Goal: Information Seeking & Learning: Learn about a topic

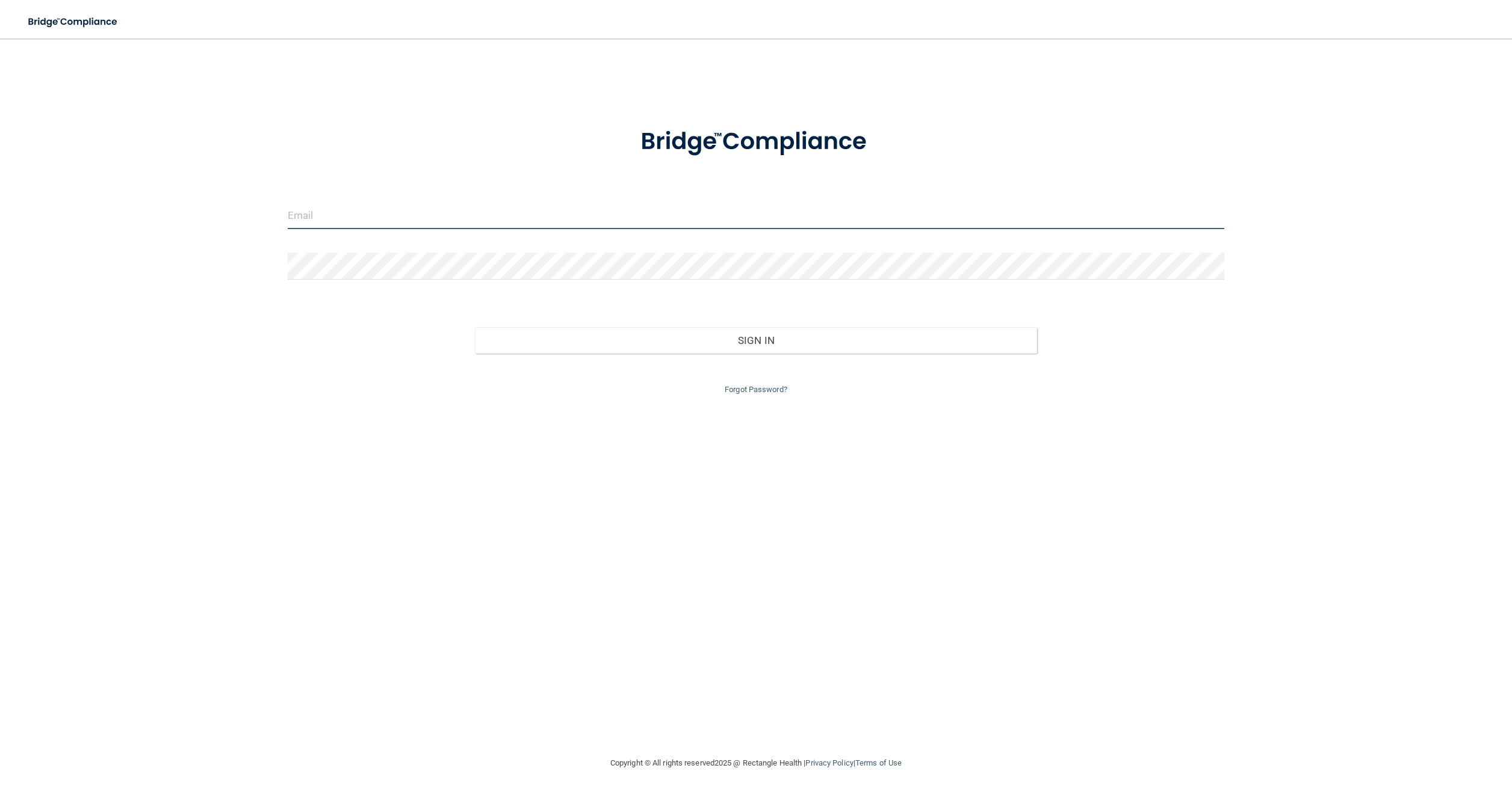
click at [342, 220] on input "email" at bounding box center [756, 215] width 937 height 27
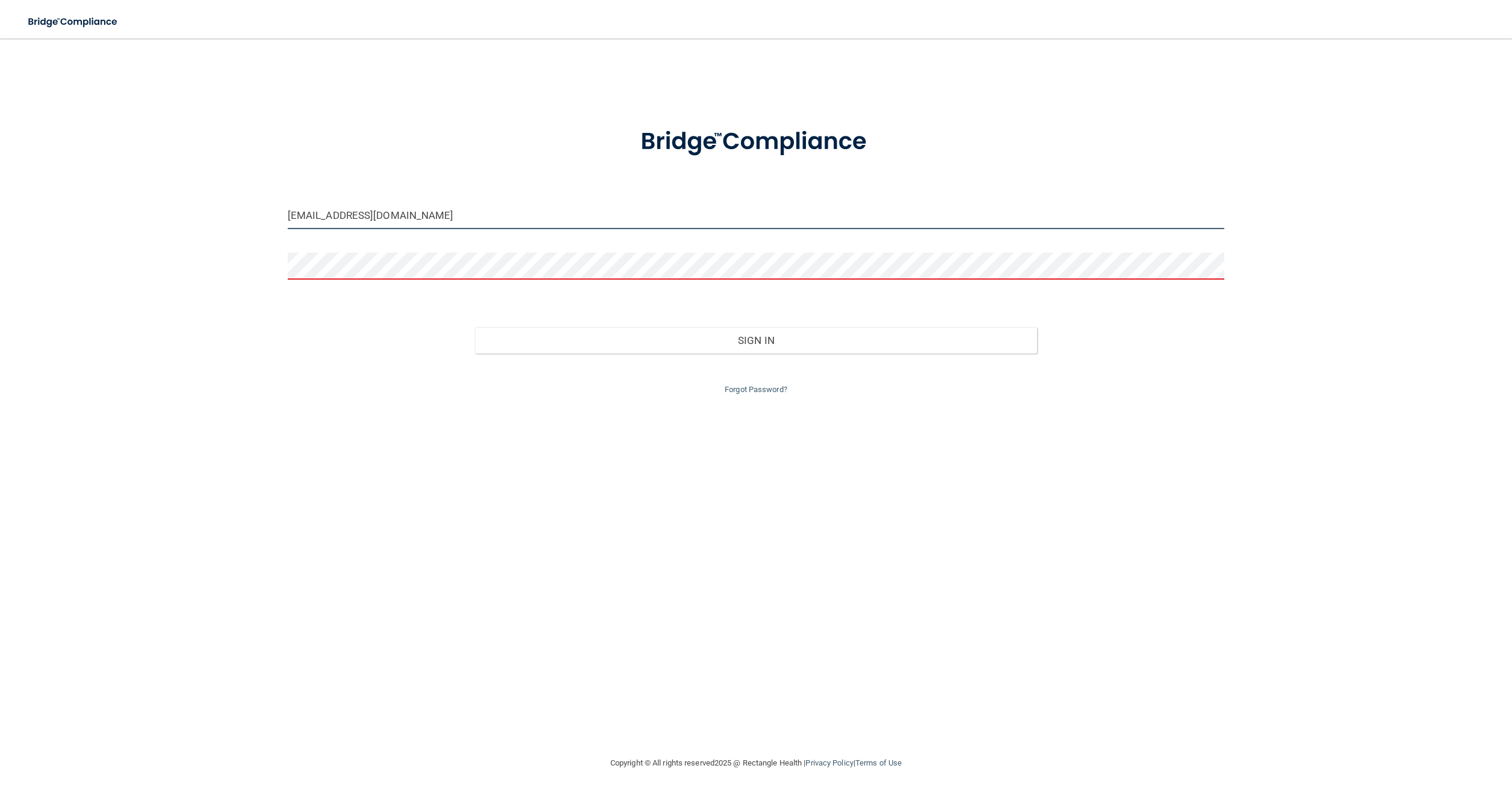
drag, startPoint x: 438, startPoint y: 226, endPoint x: 443, endPoint y: 221, distance: 7.1
click at [441, 224] on input "thurstonmedicalclinic@gmail.com" at bounding box center [756, 215] width 937 height 27
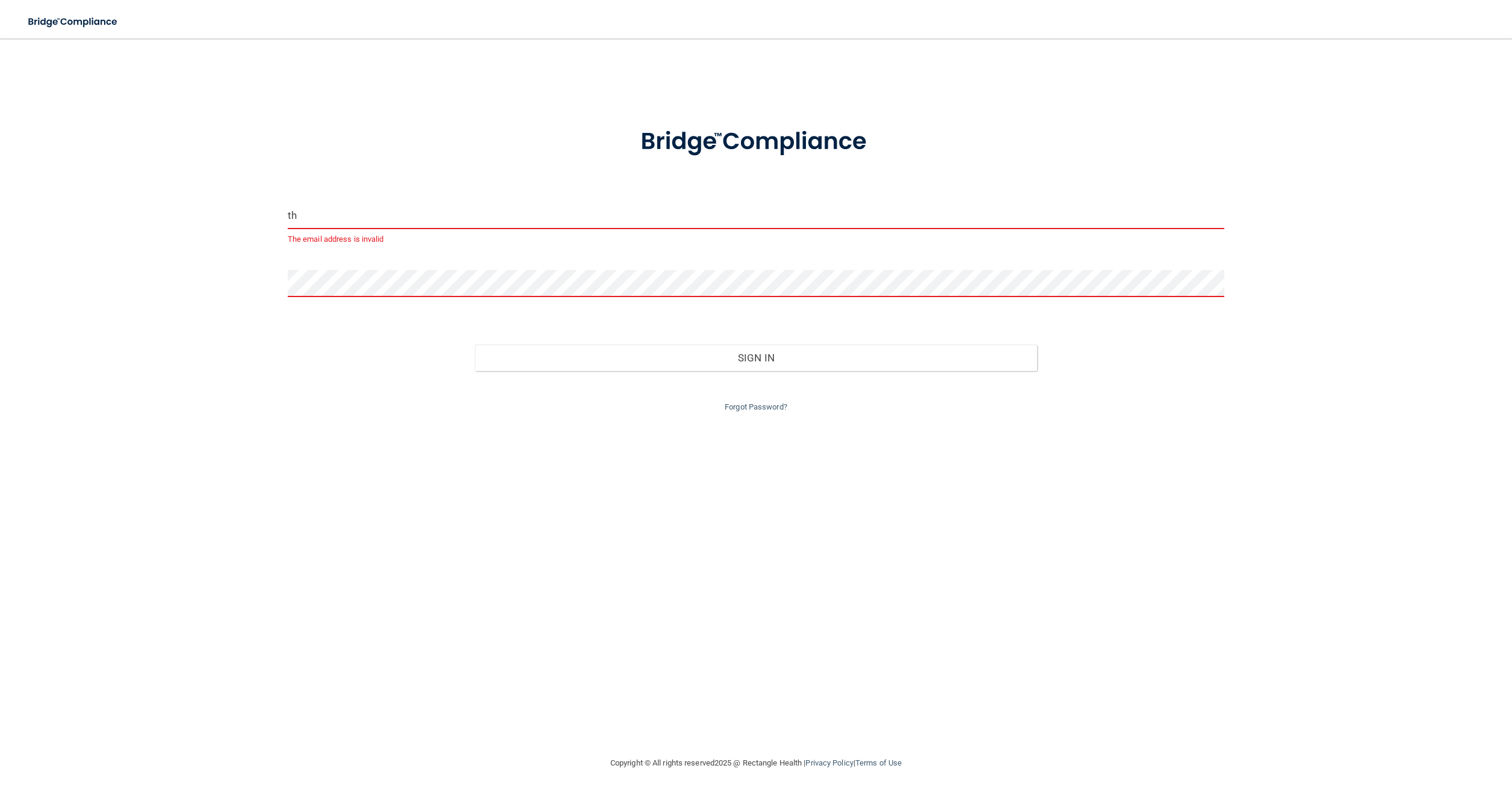
type input "t"
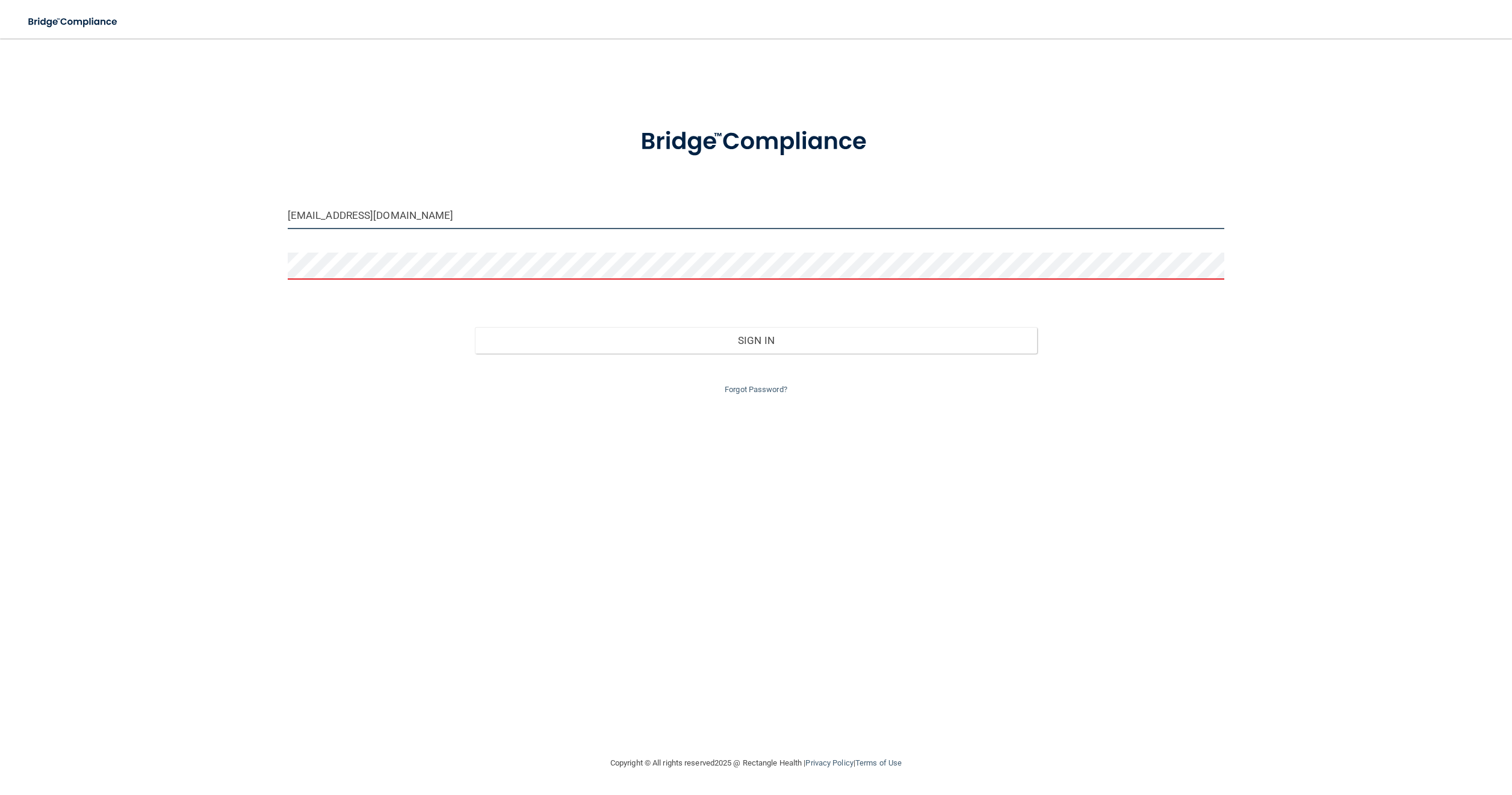
drag, startPoint x: 459, startPoint y: 214, endPoint x: 111, endPoint y: 357, distance: 376.2
click at [114, 356] on div "thurstonmedicalclinic@gmail.com Invalid email/password. You don't have permissi…" at bounding box center [756, 398] width 1464 height 693
type input "[EMAIL_ADDRESS][DOMAIN_NAME]"
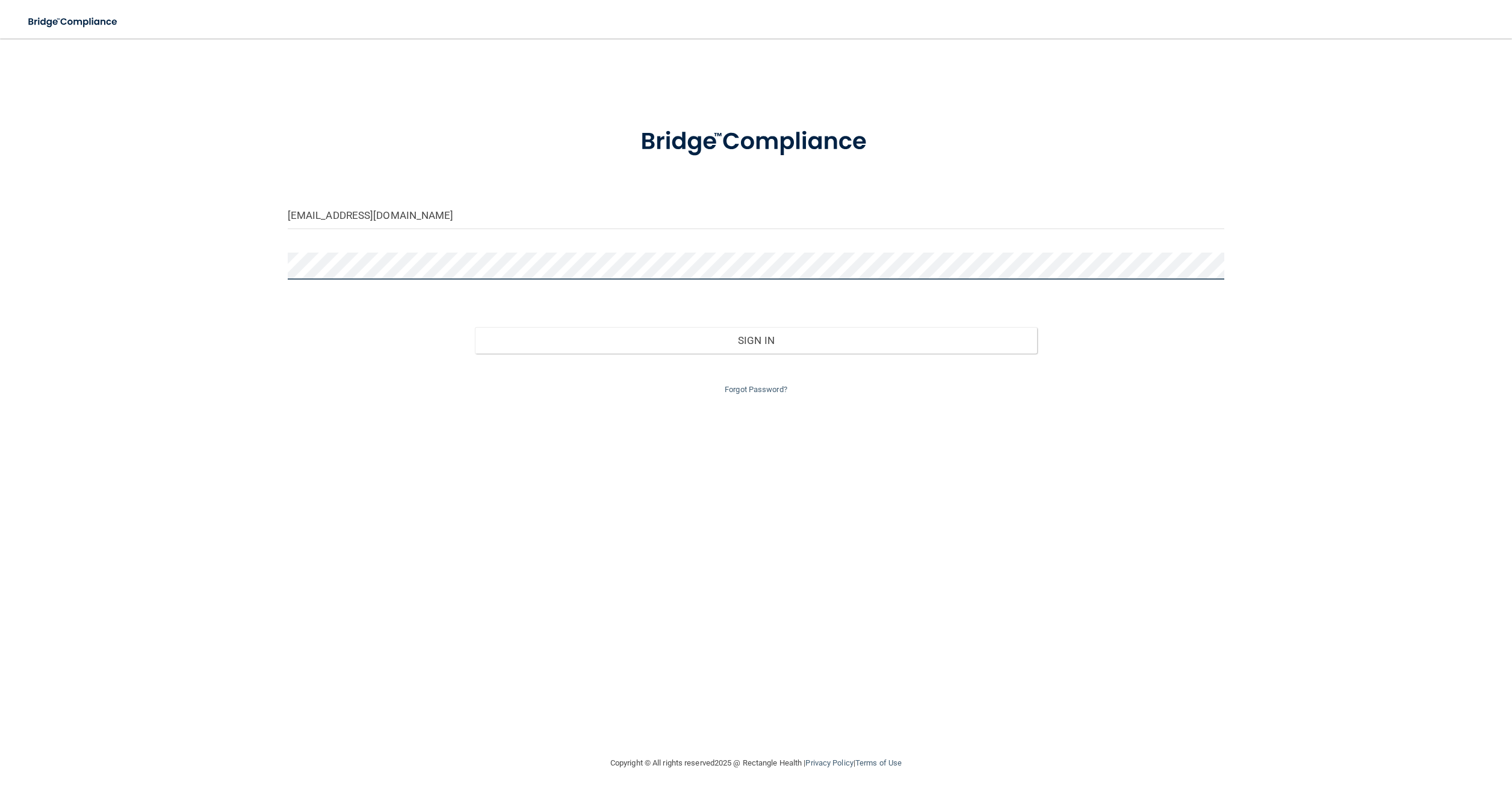
click at [475, 328] on button "Sign In" at bounding box center [756, 341] width 563 height 27
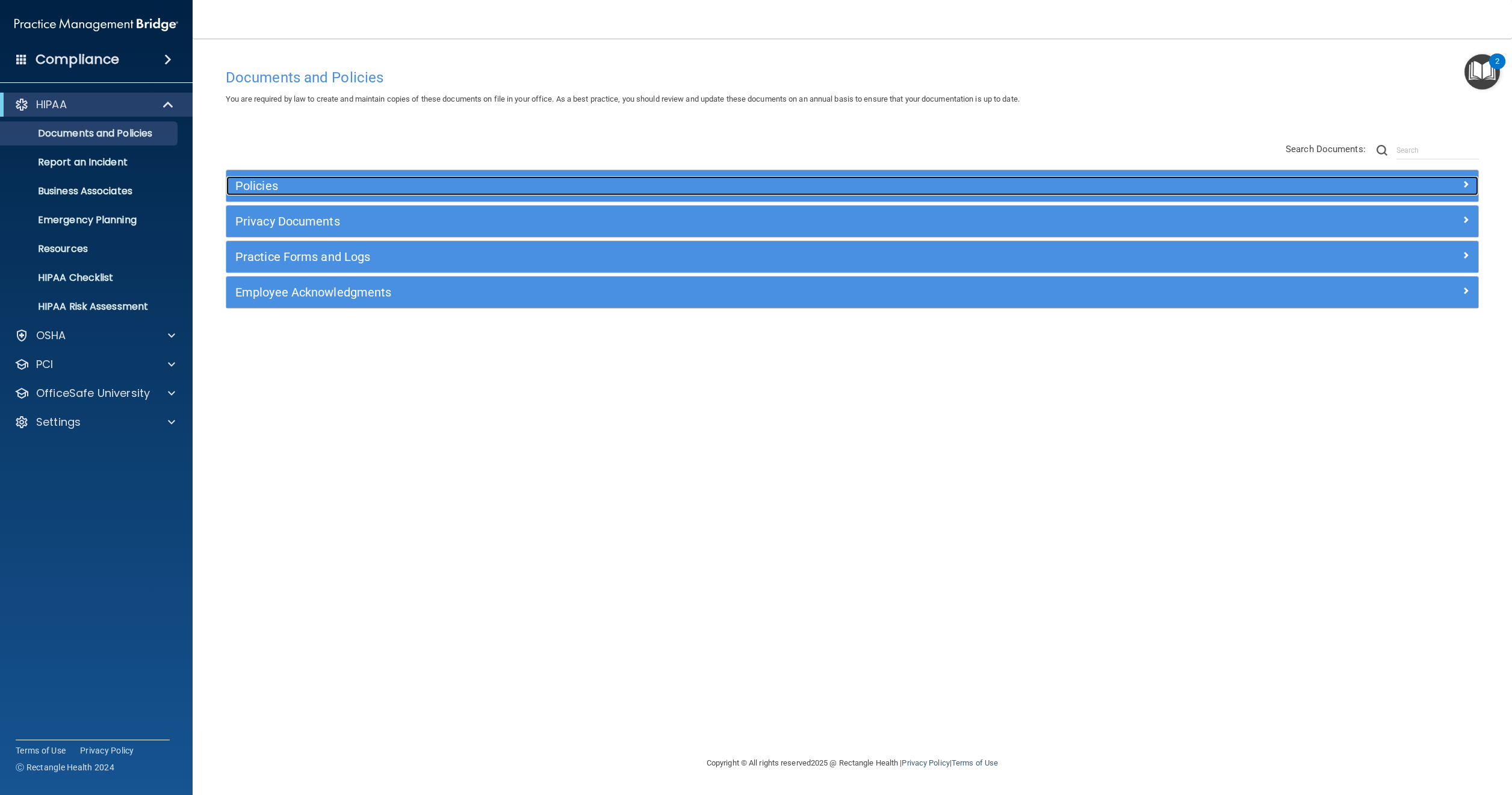
click at [1465, 179] on span at bounding box center [1465, 184] width 7 height 14
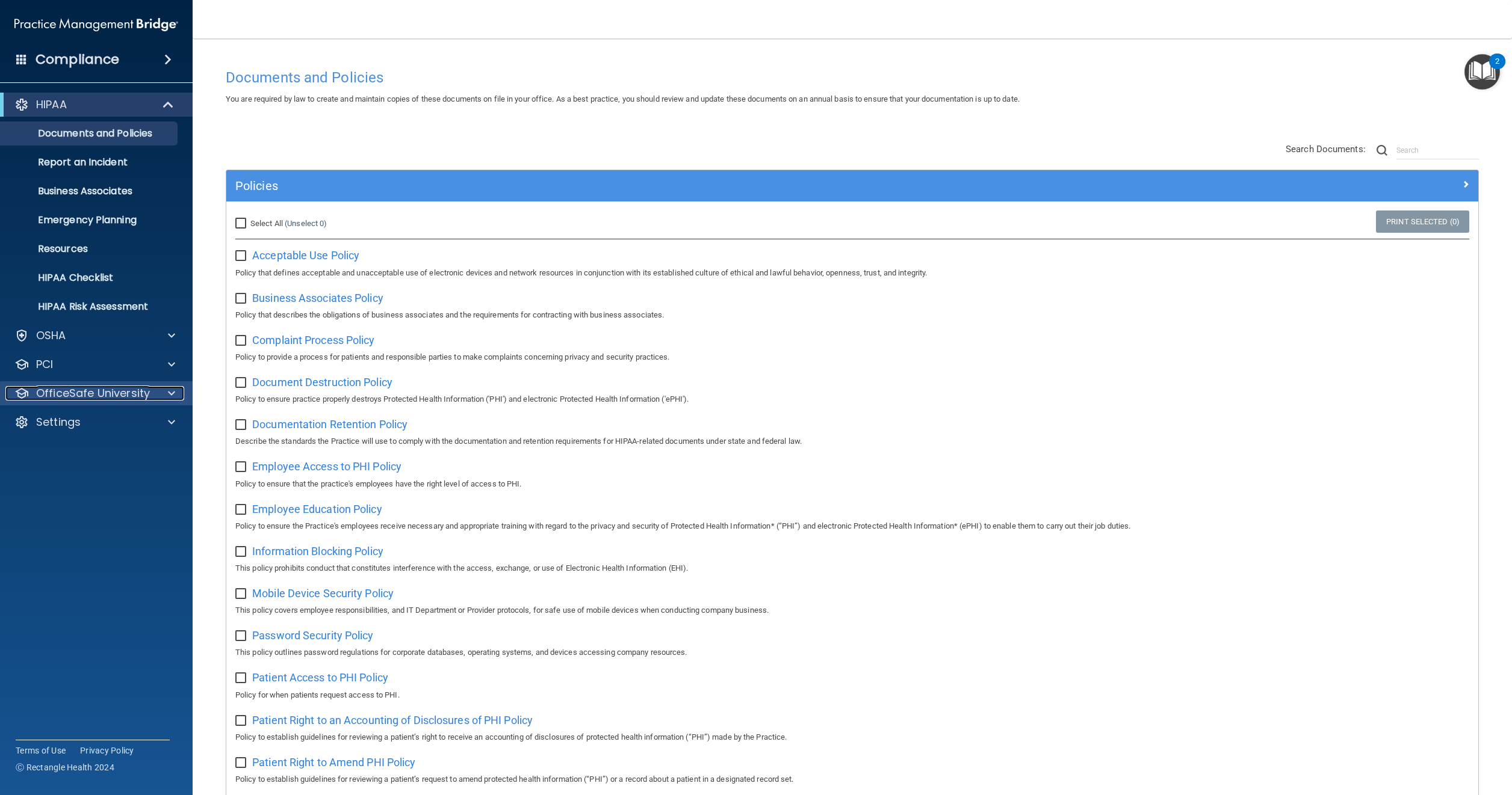
click at [80, 391] on p "OfficeSafe University" at bounding box center [93, 394] width 114 height 14
click at [68, 418] on p "HIPAA Training" at bounding box center [57, 422] width 99 height 12
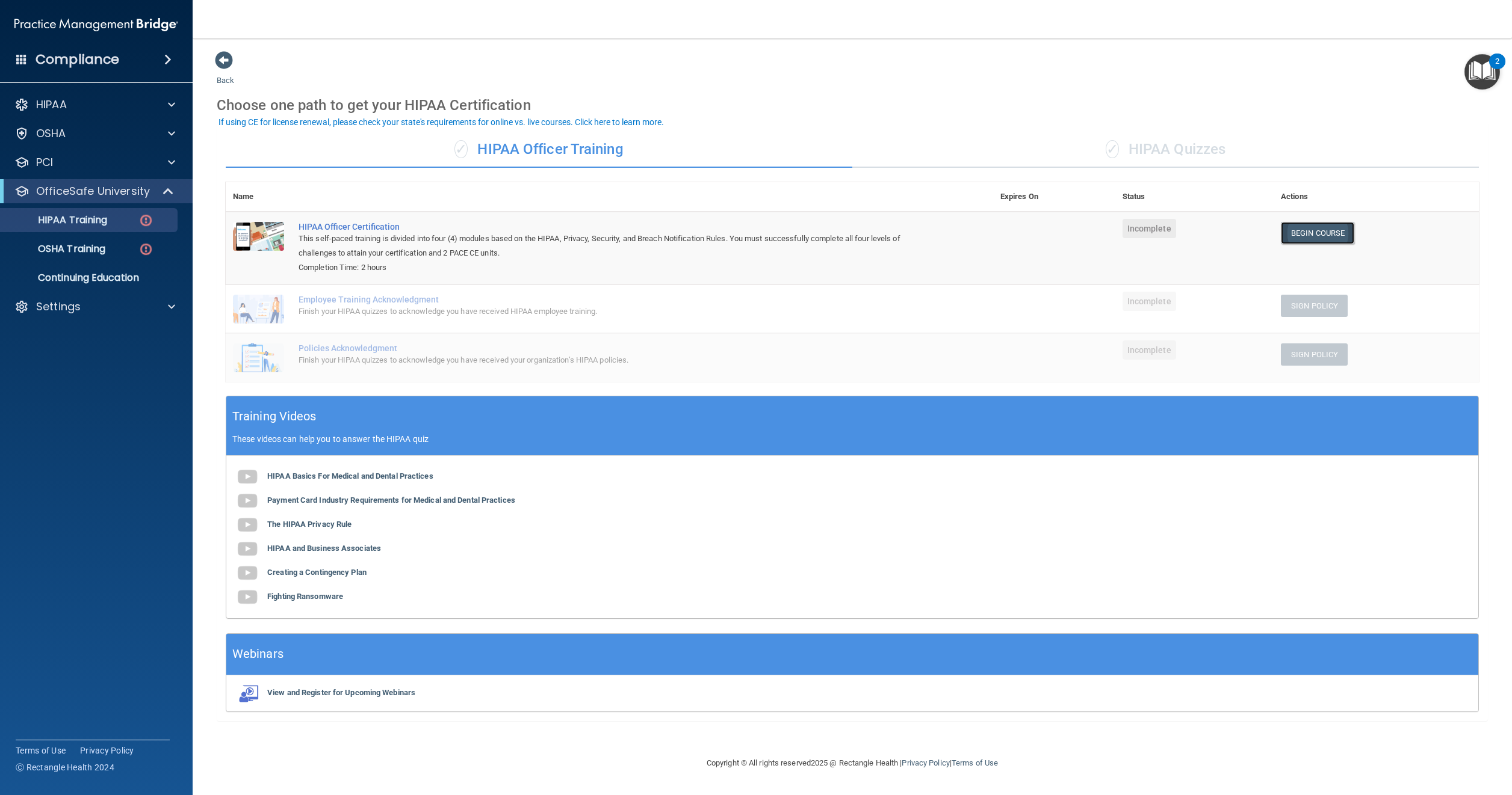
click at [1326, 235] on link "Begin Course" at bounding box center [1317, 233] width 73 height 22
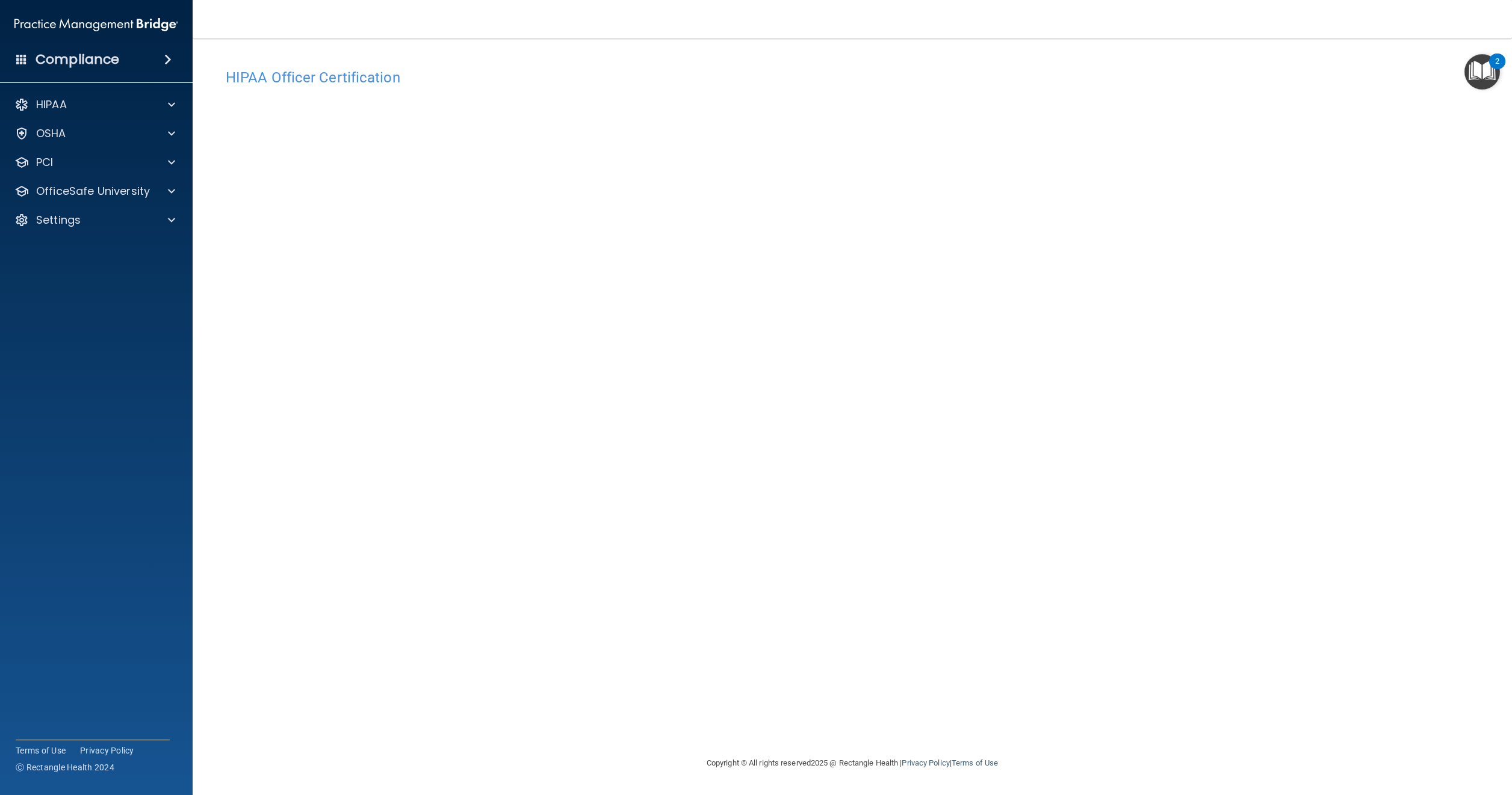
click at [166, 56] on span at bounding box center [167, 59] width 7 height 14
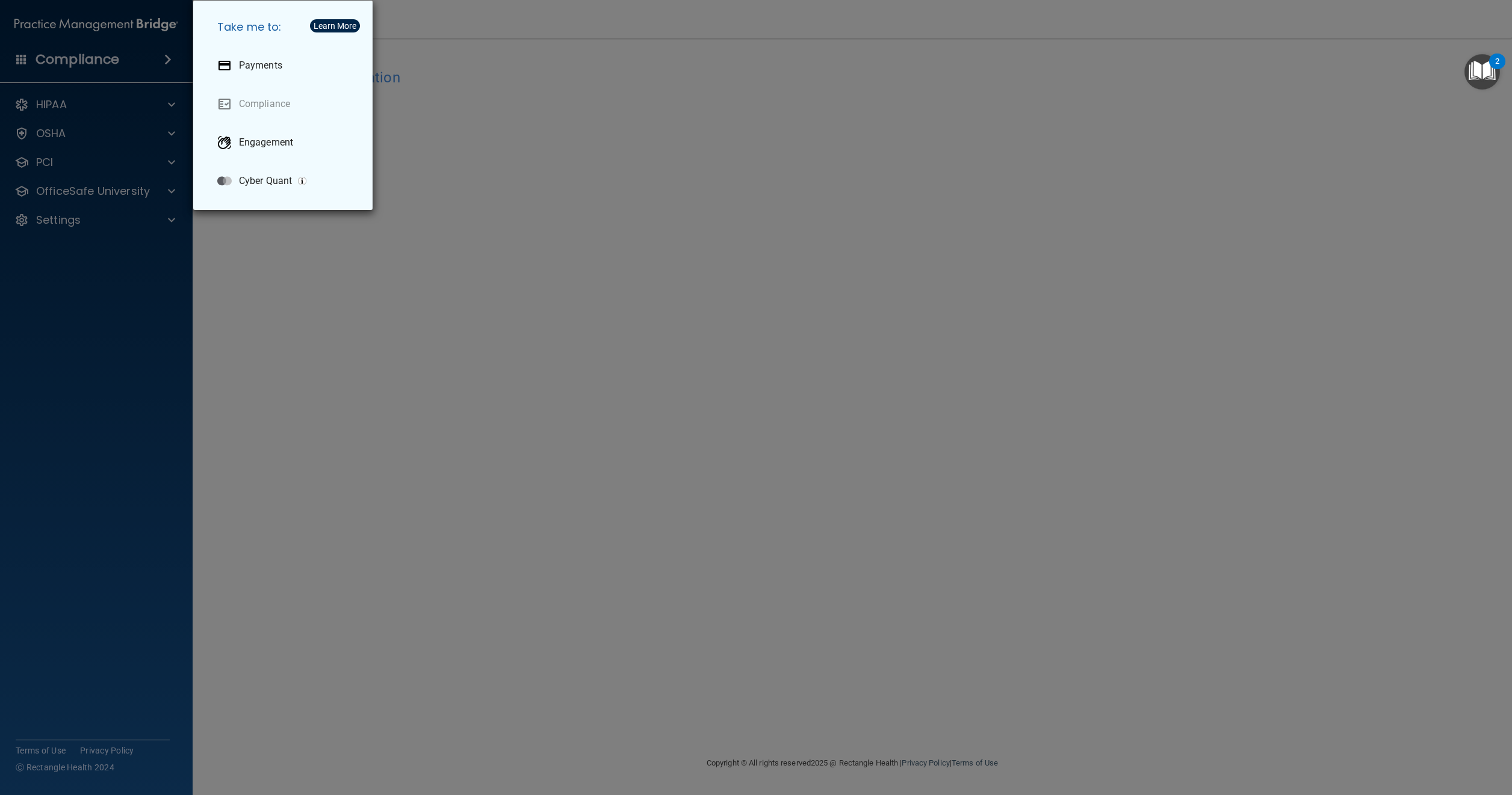
drag, startPoint x: 542, startPoint y: 95, endPoint x: 491, endPoint y: 129, distance: 61.3
click at [525, 106] on div "Take me to: Payments Compliance Engagement Cyber Quant" at bounding box center [756, 398] width 1512 height 795
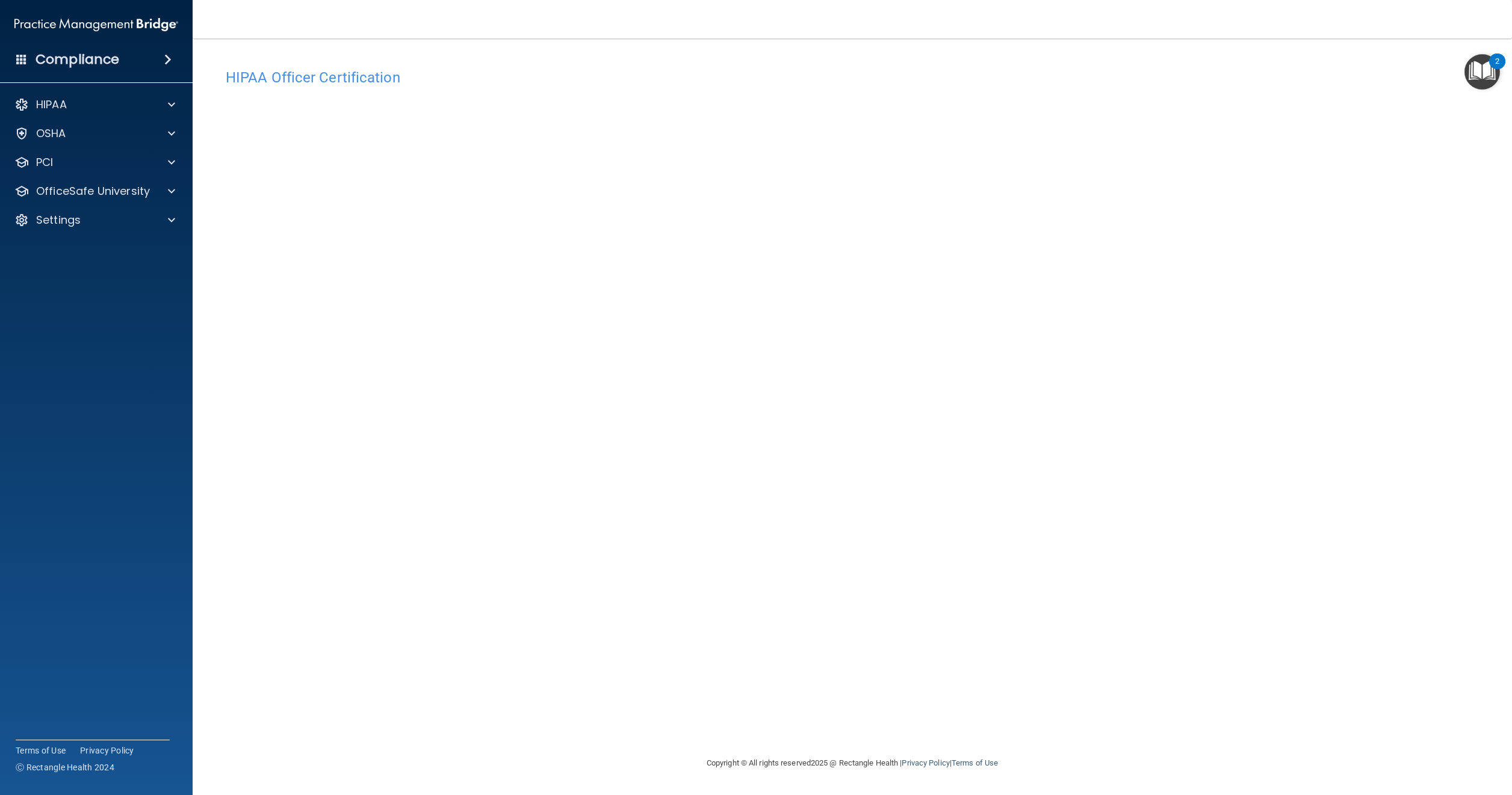
click at [20, 59] on span at bounding box center [21, 59] width 11 height 11
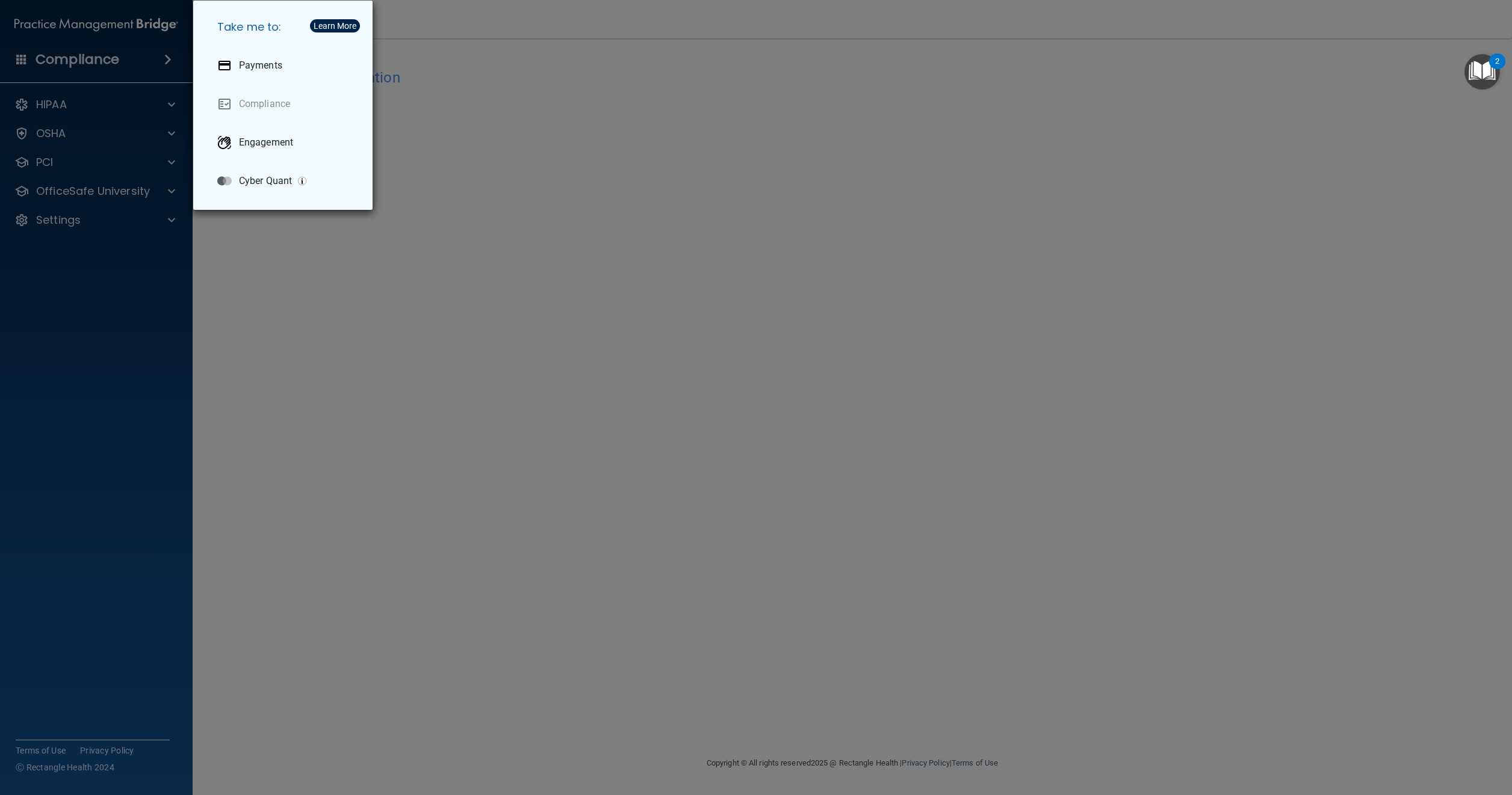
click at [323, 387] on div "Take me to: Payments Compliance Engagement Cyber Quant" at bounding box center [756, 398] width 1512 height 795
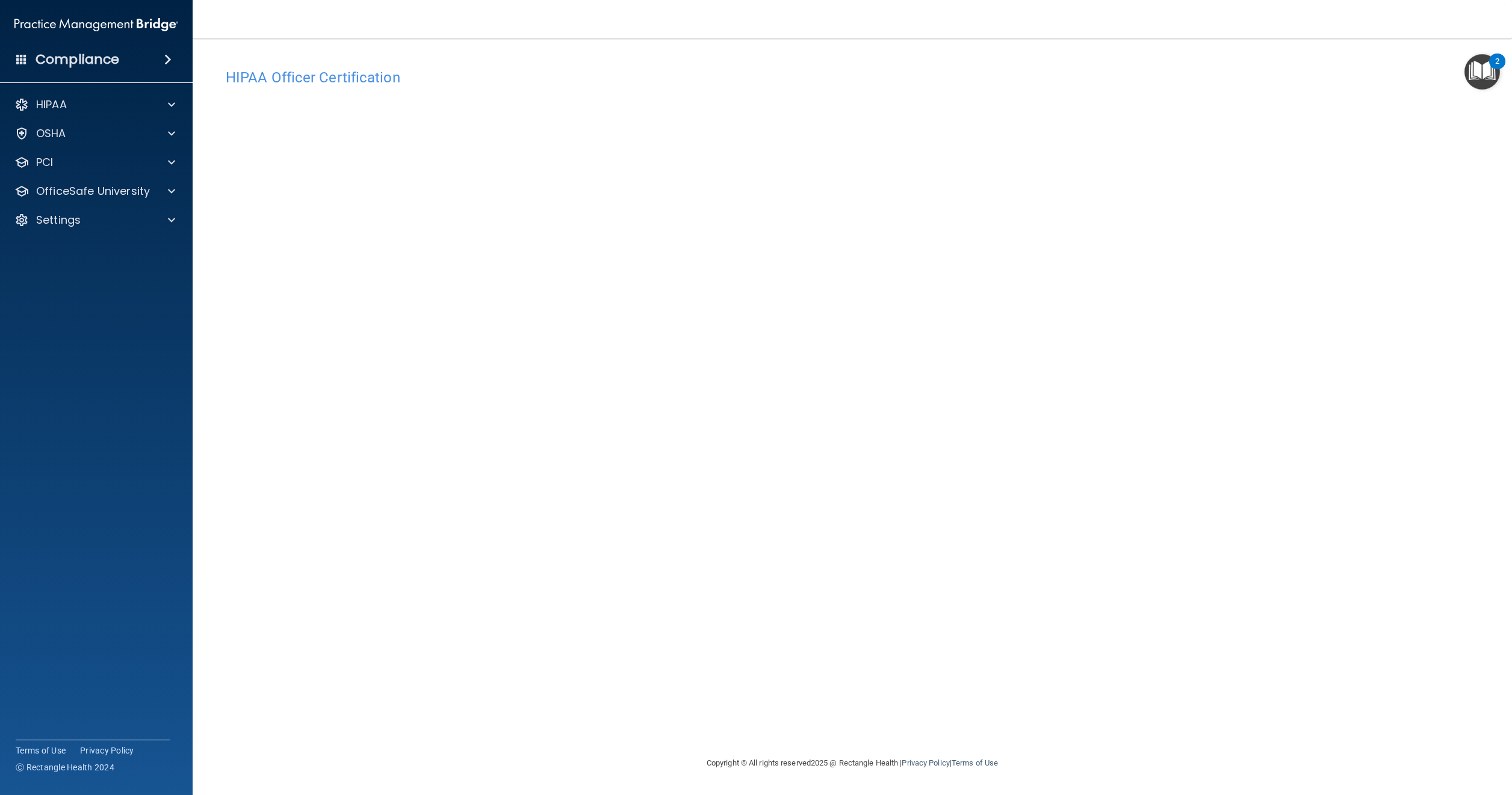
click at [1483, 67] on img "Open Resource Center, 2 new notifications" at bounding box center [1482, 72] width 36 height 36
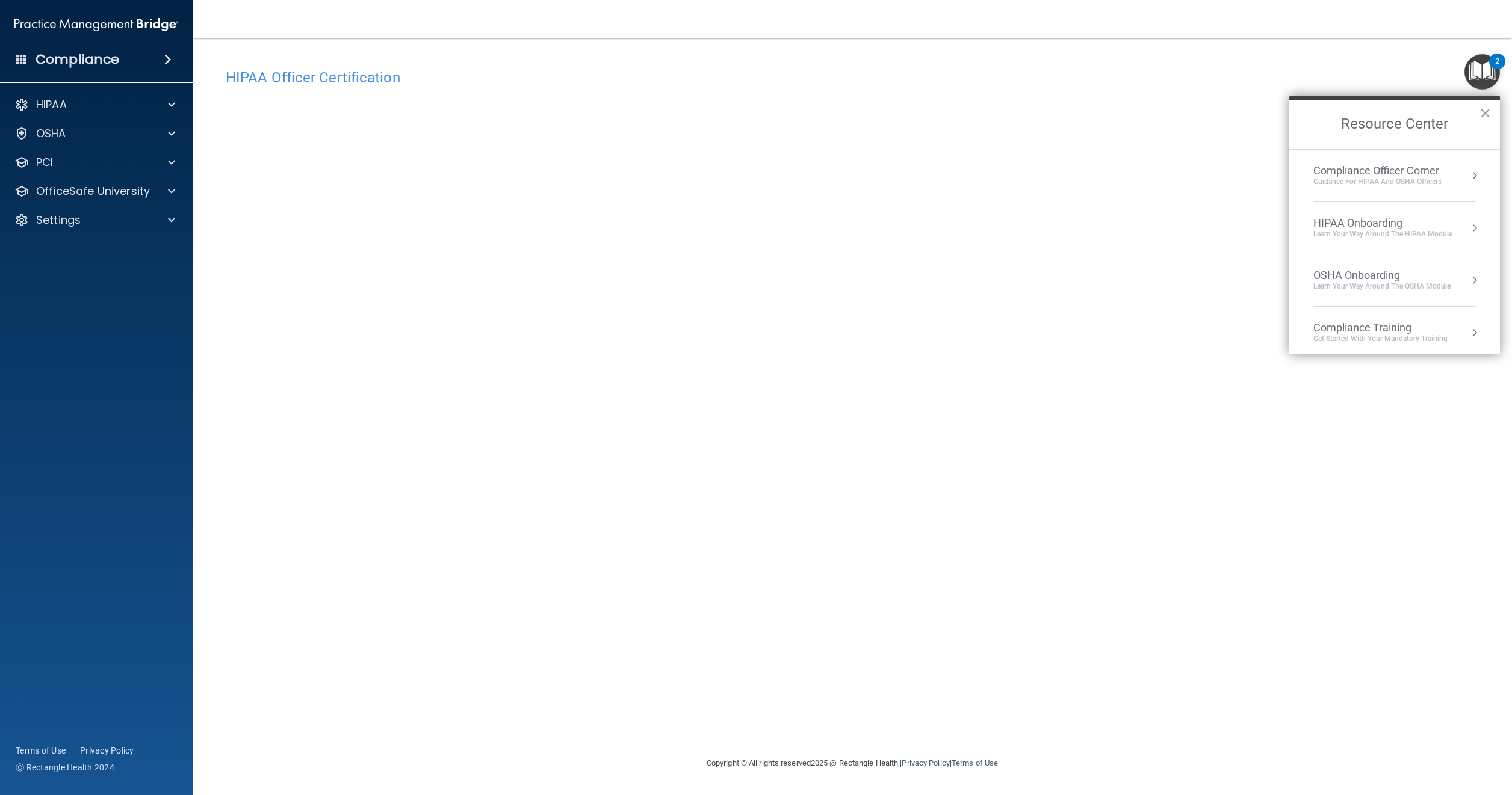
click at [1358, 220] on div "HIPAA Onboarding" at bounding box center [1382, 223] width 139 height 13
